Goal: Transaction & Acquisition: Purchase product/service

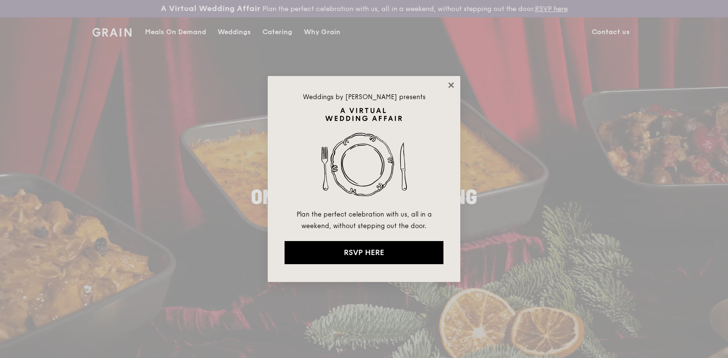
click at [451, 85] on icon at bounding box center [450, 84] width 5 height 5
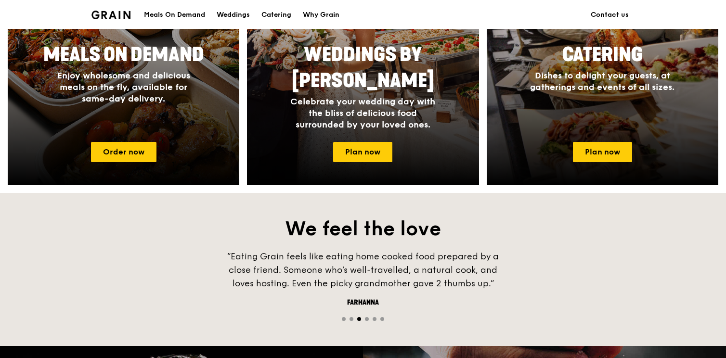
scroll to position [506, 0]
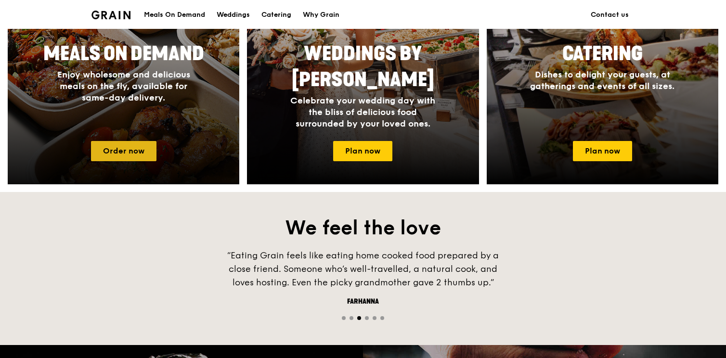
click at [125, 155] on link "Order now" at bounding box center [123, 151] width 65 height 20
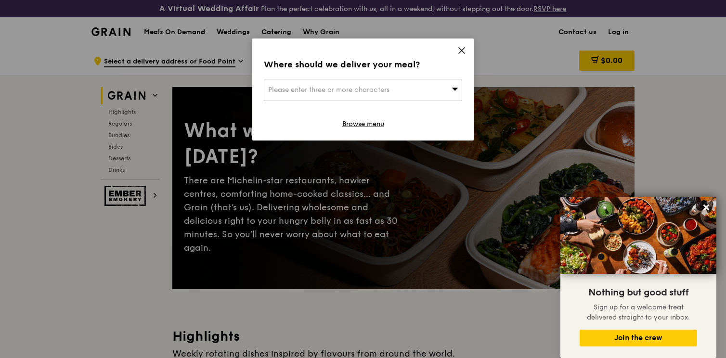
click at [350, 89] on span "Please enter three or more characters" at bounding box center [328, 90] width 121 height 8
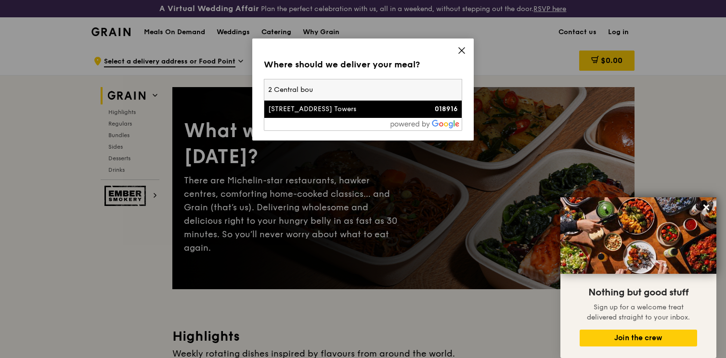
type input "2 Central bou"
click at [349, 107] on div "[STREET_ADDRESS] Towers" at bounding box center [339, 110] width 143 height 10
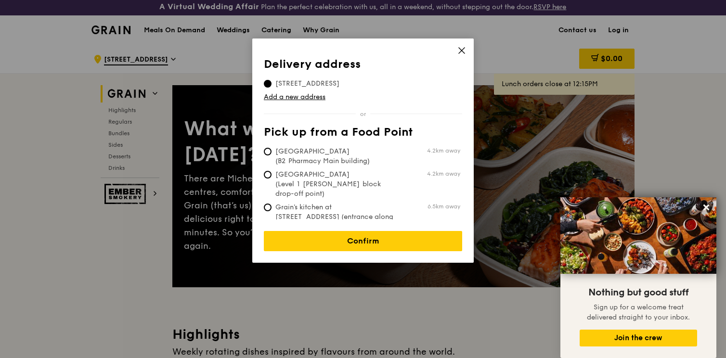
scroll to position [4, 0]
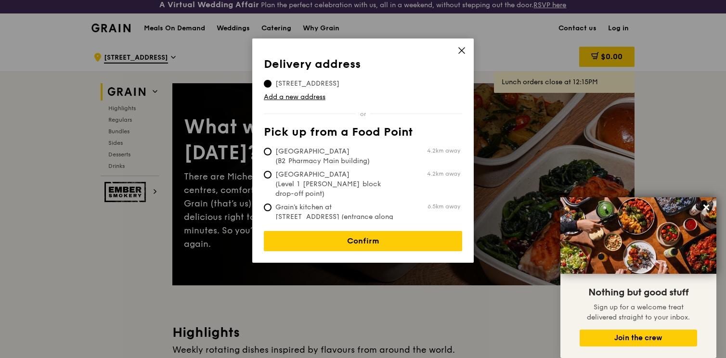
click at [353, 244] on div "Delivery address Pick up from a Food Point Delivery address [STREET_ADDRESS] Ad…" at bounding box center [363, 151] width 222 height 224
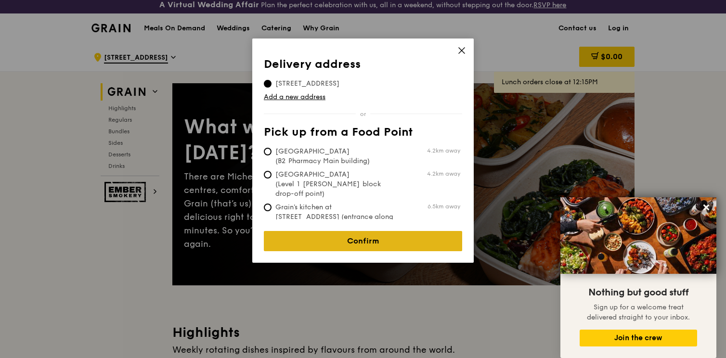
scroll to position [6, 0]
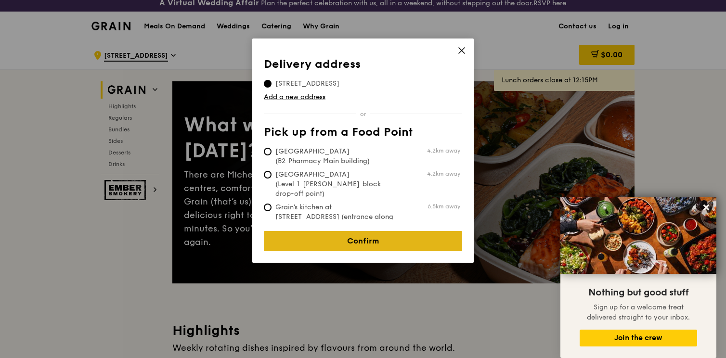
click at [355, 236] on link "Confirm" at bounding box center [363, 241] width 198 height 20
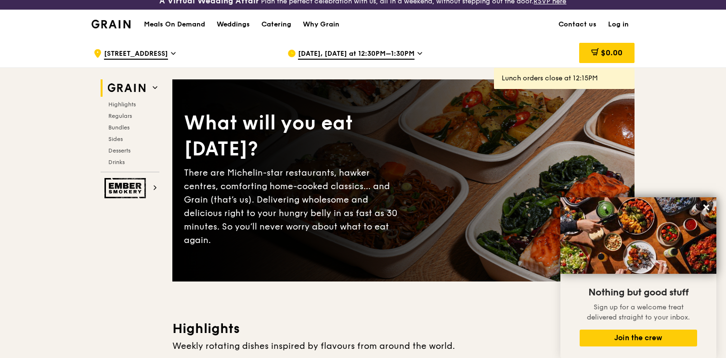
scroll to position [10, 0]
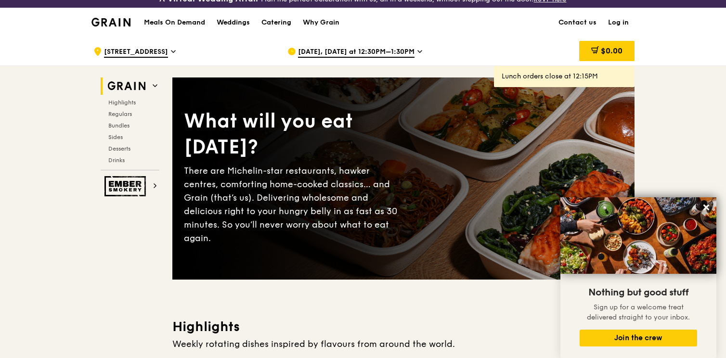
click at [418, 52] on icon at bounding box center [420, 51] width 5 height 9
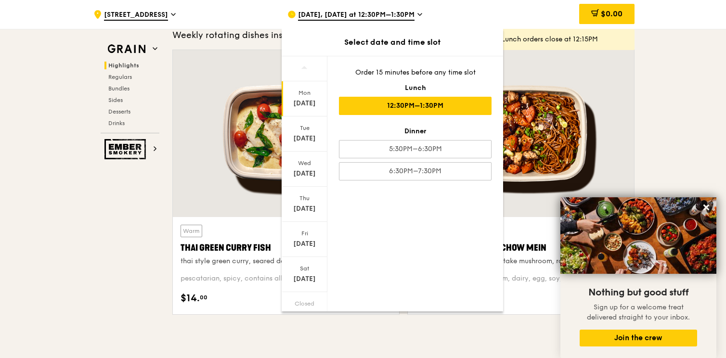
scroll to position [40, 0]
click at [306, 297] on icon at bounding box center [304, 298] width 6 height 3
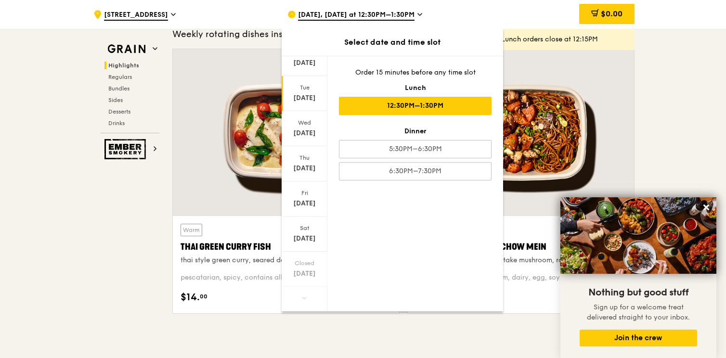
scroll to position [320, 0]
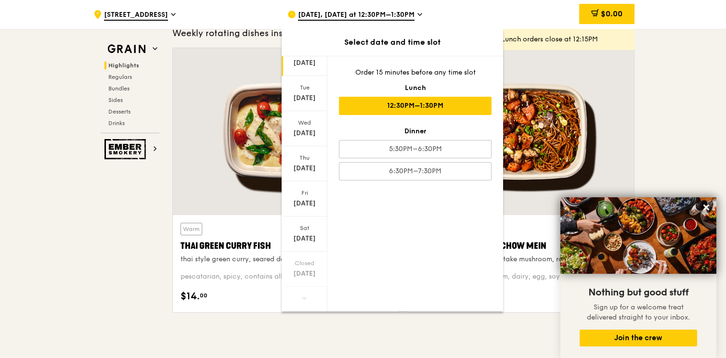
click at [304, 60] on div "[DATE]" at bounding box center [304, 63] width 43 height 10
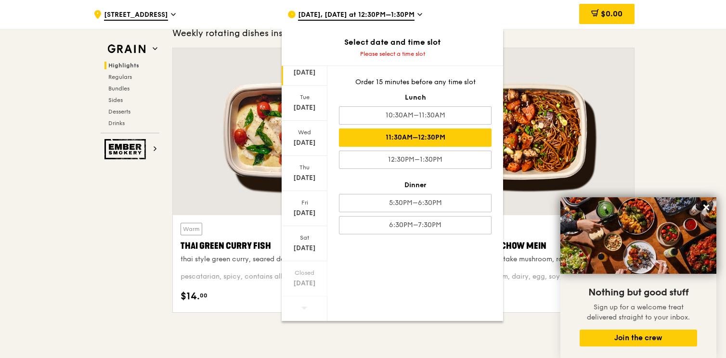
click at [444, 139] on div "11:30AM–12:30PM" at bounding box center [415, 138] width 153 height 18
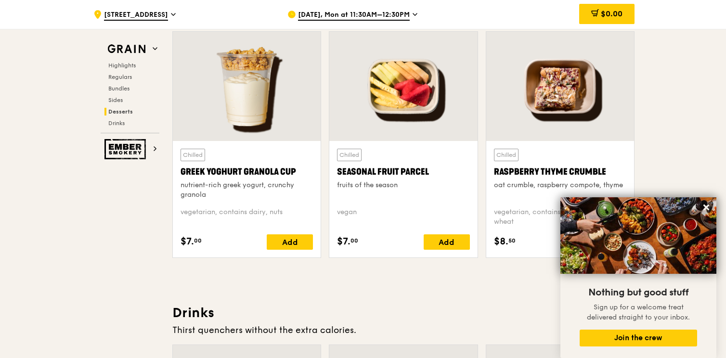
scroll to position [3080, 0]
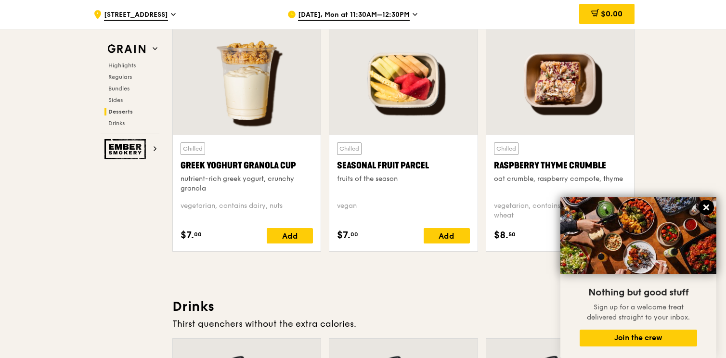
click at [705, 206] on icon at bounding box center [707, 208] width 6 height 6
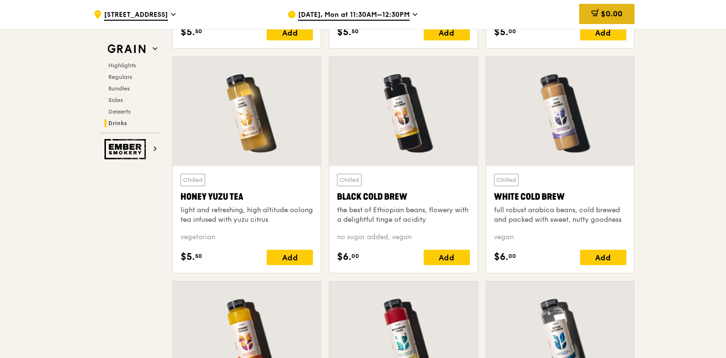
scroll to position [3771, 0]
